Goal: Information Seeking & Learning: Find specific fact

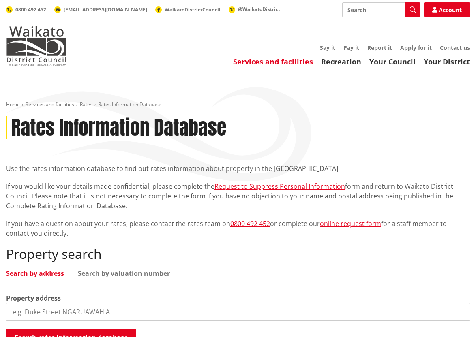
scroll to position [122, 0]
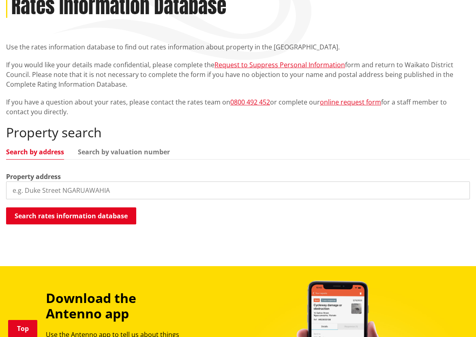
click at [58, 187] on input "search" at bounding box center [238, 191] width 464 height 18
click at [206, 191] on input "search" at bounding box center [238, 191] width 464 height 18
paste input "2289 State Highway 1, Bo"
click at [129, 217] on button "Search rates information database" at bounding box center [71, 216] width 130 height 17
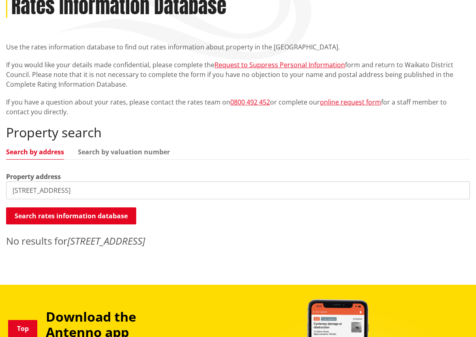
click at [78, 193] on input "2289 State Highway 1" at bounding box center [238, 191] width 464 height 18
click at [95, 219] on button "Search rates information database" at bounding box center [71, 216] width 130 height 17
click at [32, 188] on input "2289 State Highway" at bounding box center [238, 191] width 464 height 18
drag, startPoint x: 28, startPoint y: 191, endPoint x: -17, endPoint y: 191, distance: 45.0
click at [0, 191] on html "Skip to content Toggle search Toggle navigation Services and facilities Recreat…" at bounding box center [238, 260] width 476 height 765
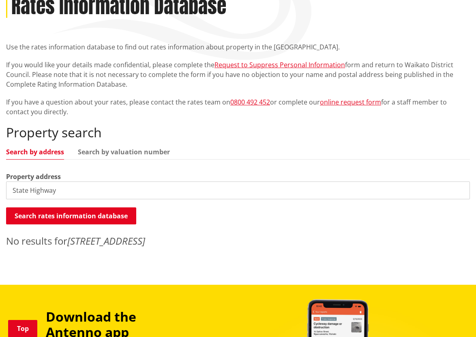
click at [97, 187] on input "State Highway" at bounding box center [238, 191] width 464 height 18
type input "State Highway 1, bombay"
click at [51, 194] on input "State Highway 1, bombay" at bounding box center [238, 191] width 464 height 18
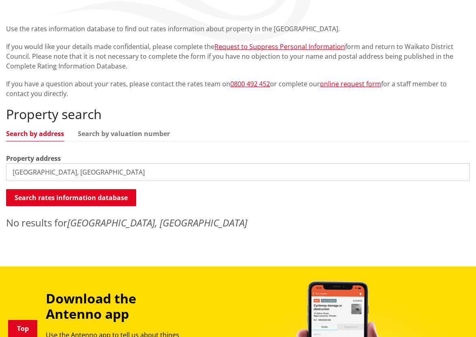
scroll to position [289, 0]
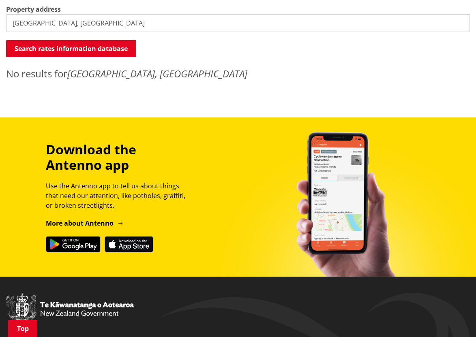
drag, startPoint x: 98, startPoint y: 22, endPoint x: -62, endPoint y: 16, distance: 159.9
click at [0, 16] on html "Skip to content Toggle search Toggle navigation Services and facilities Recreat…" at bounding box center [238, 93] width 476 height 765
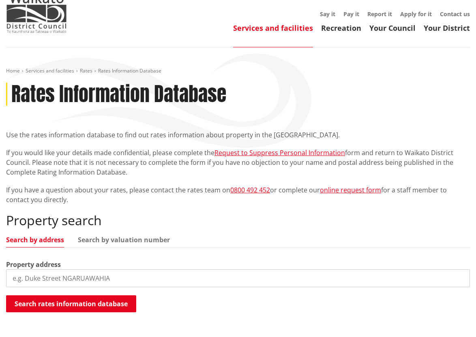
scroll to position [123, 0]
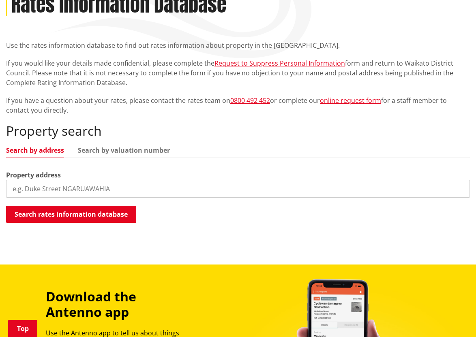
click at [80, 189] on input "search" at bounding box center [238, 189] width 464 height 18
click at [118, 153] on link "Search by valuation number" at bounding box center [124, 150] width 92 height 6
click at [92, 189] on input "search" at bounding box center [238, 189] width 464 height 18
paste input "03801/197.02"
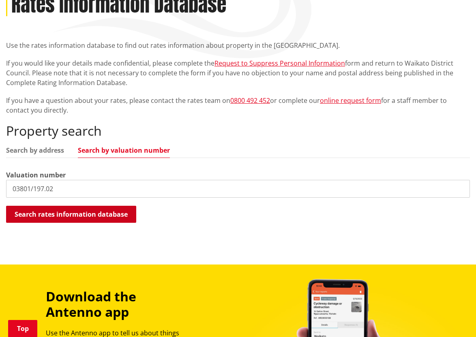
type input "03801/197.02"
click at [83, 216] on button "Search rates information database" at bounding box center [71, 214] width 130 height 17
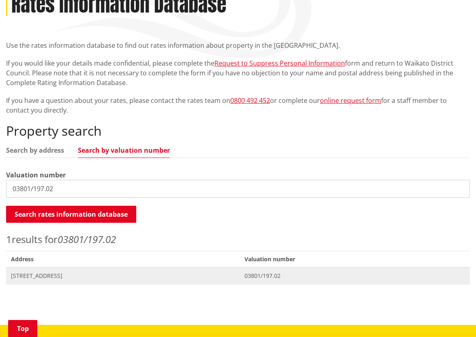
click at [46, 278] on span "2289 S Hway 1 BOMBAY" at bounding box center [123, 276] width 224 height 8
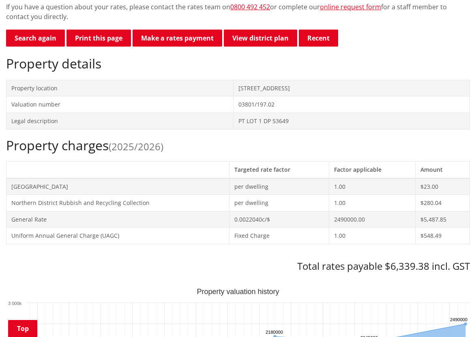
scroll to position [263, 0]
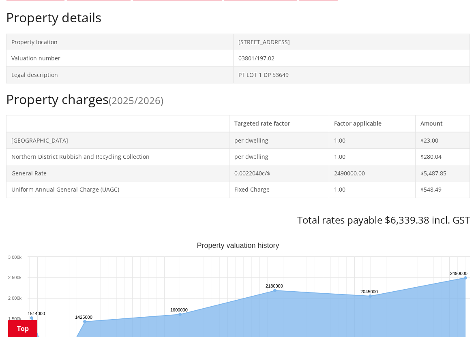
drag, startPoint x: 219, startPoint y: 43, endPoint x: 272, endPoint y: 41, distance: 52.8
click at [272, 41] on td "2289 S Hway 1 BOMBAY" at bounding box center [351, 42] width 236 height 17
drag, startPoint x: 280, startPoint y: 42, endPoint x: 214, endPoint y: 39, distance: 66.2
click at [233, 39] on td "2289 S Hway 1 BOMBAY" at bounding box center [351, 42] width 236 height 17
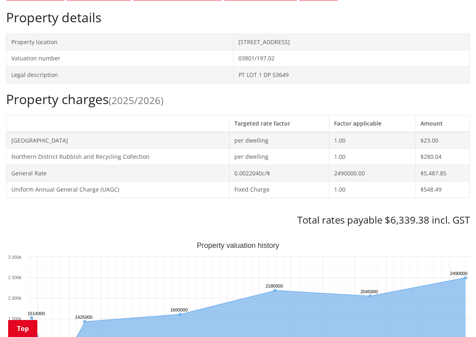
copy td "2289 S Hway 1 BOMBAY"
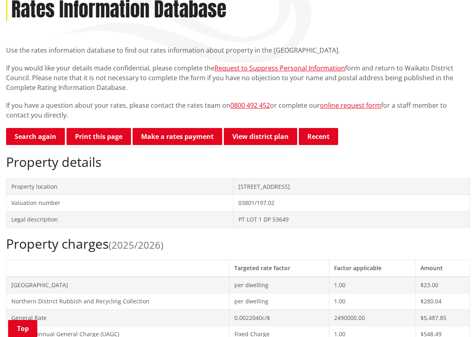
scroll to position [119, 0]
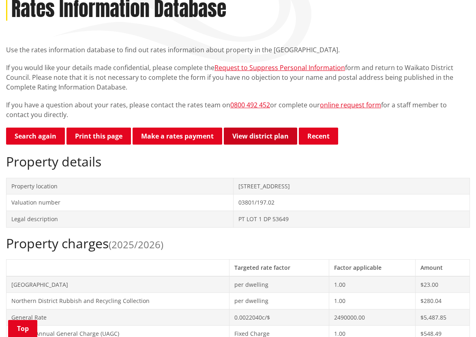
click at [251, 135] on link "View district plan" at bounding box center [260, 136] width 73 height 17
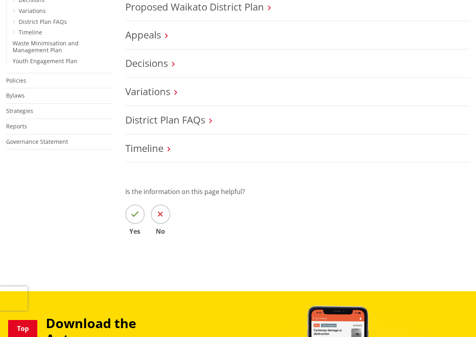
scroll to position [411, 0]
